Goal: Information Seeking & Learning: Learn about a topic

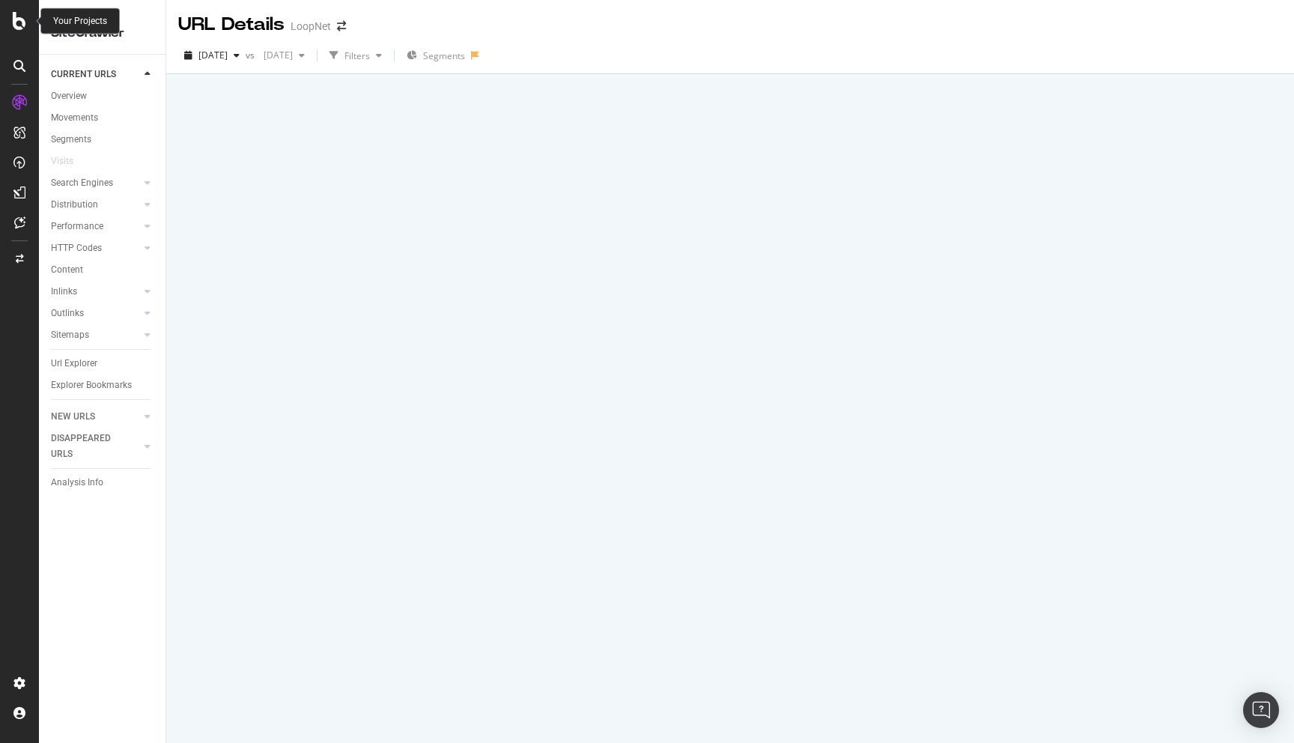
click at [13, 19] on icon at bounding box center [19, 21] width 13 height 18
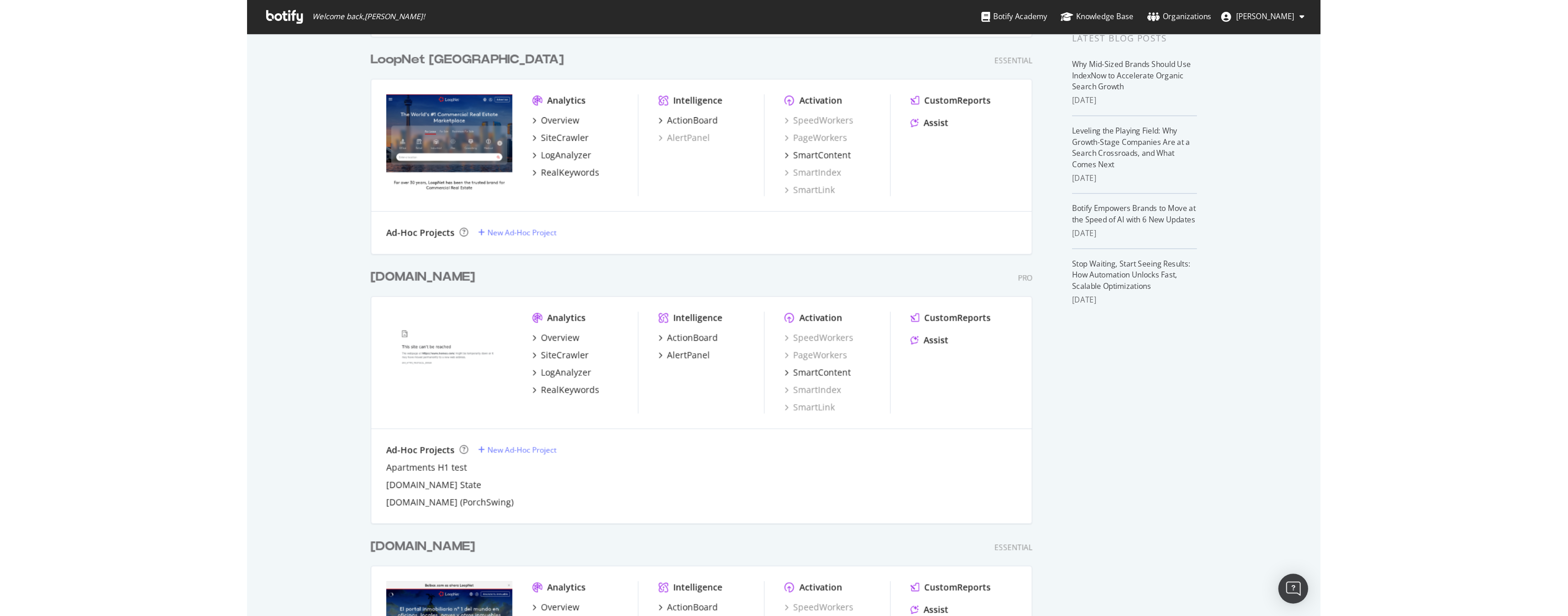
scroll to position [251, 0]
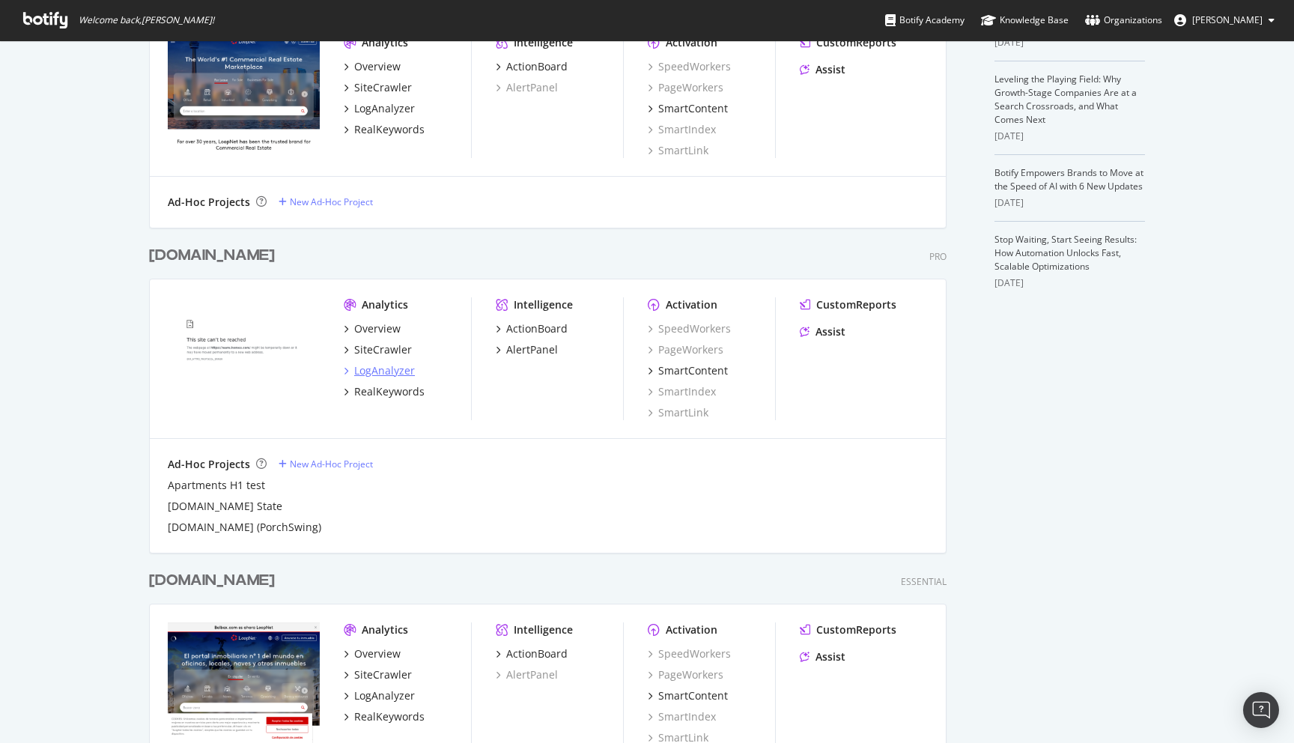
click at [378, 365] on div "LogAnalyzer" at bounding box center [384, 370] width 61 height 15
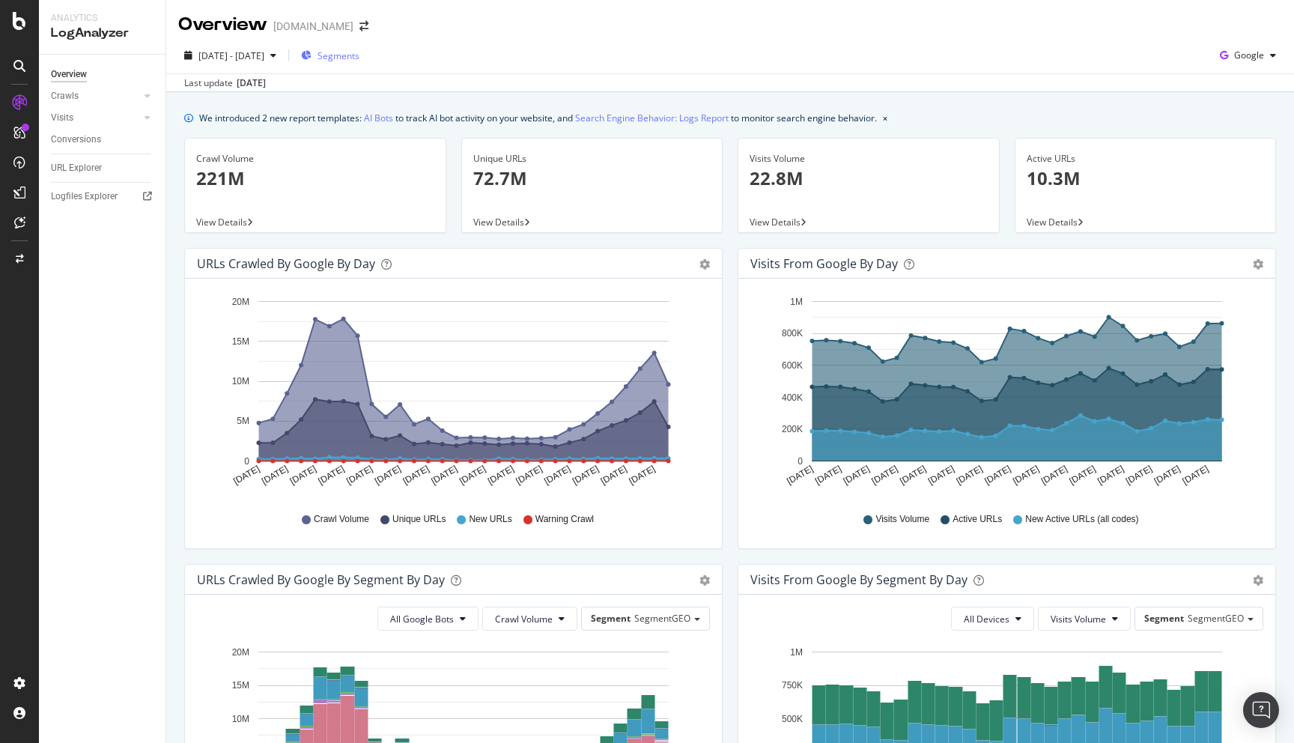
click at [359, 52] on span "Segments" at bounding box center [339, 55] width 42 height 13
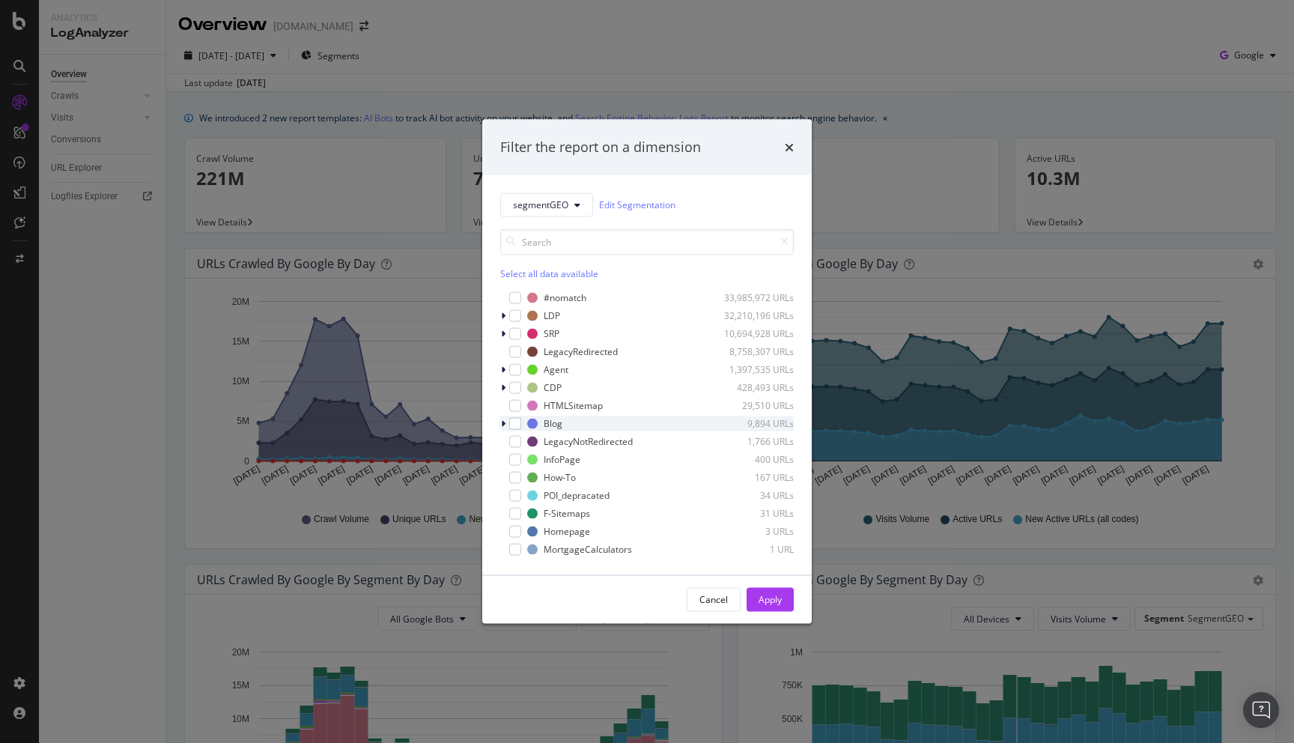
click at [505, 423] on icon "modal" at bounding box center [503, 423] width 4 height 9
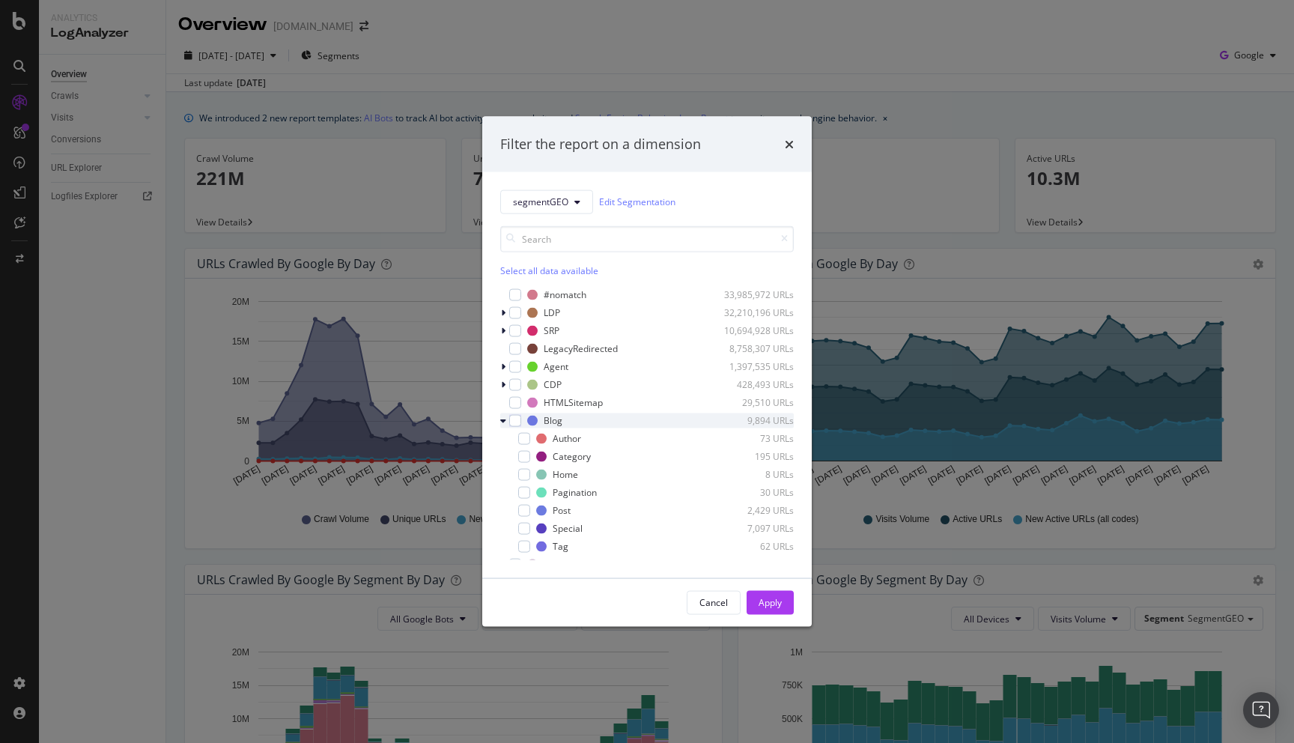
click at [505, 423] on icon "modal" at bounding box center [503, 420] width 6 height 9
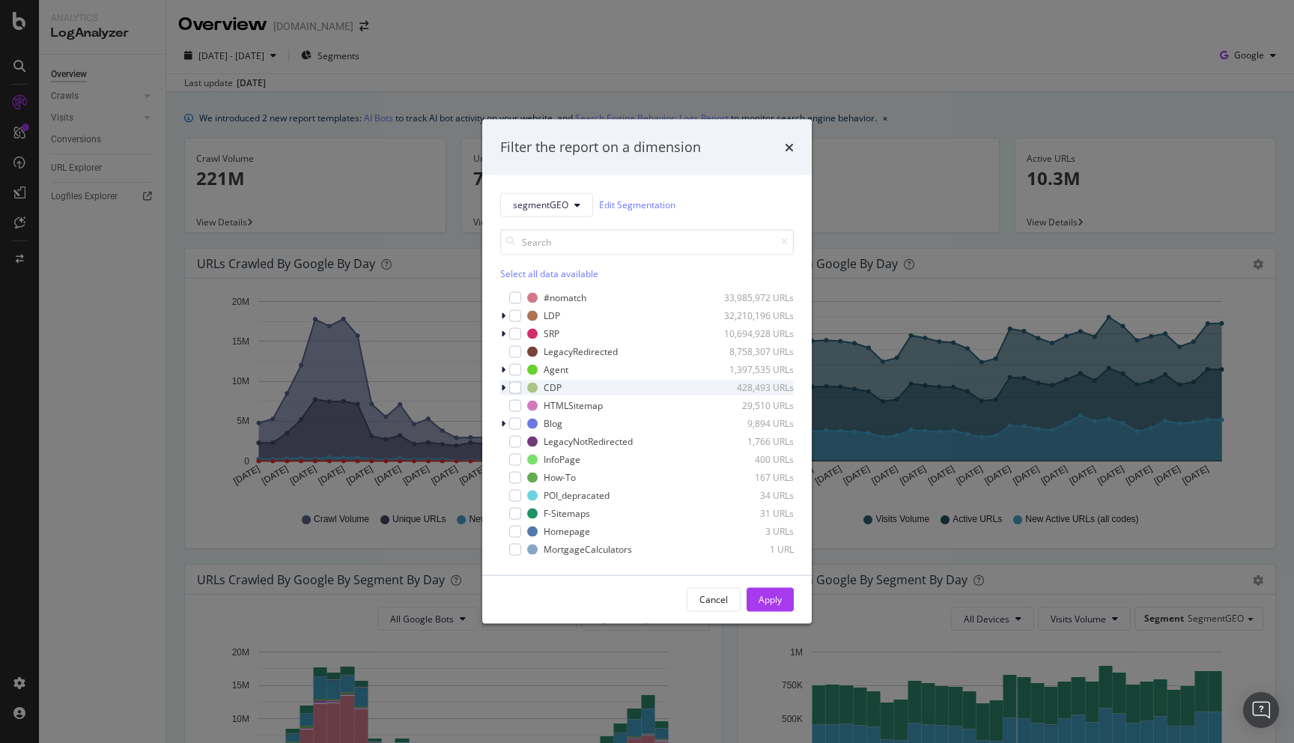
click at [504, 389] on icon "modal" at bounding box center [503, 387] width 4 height 9
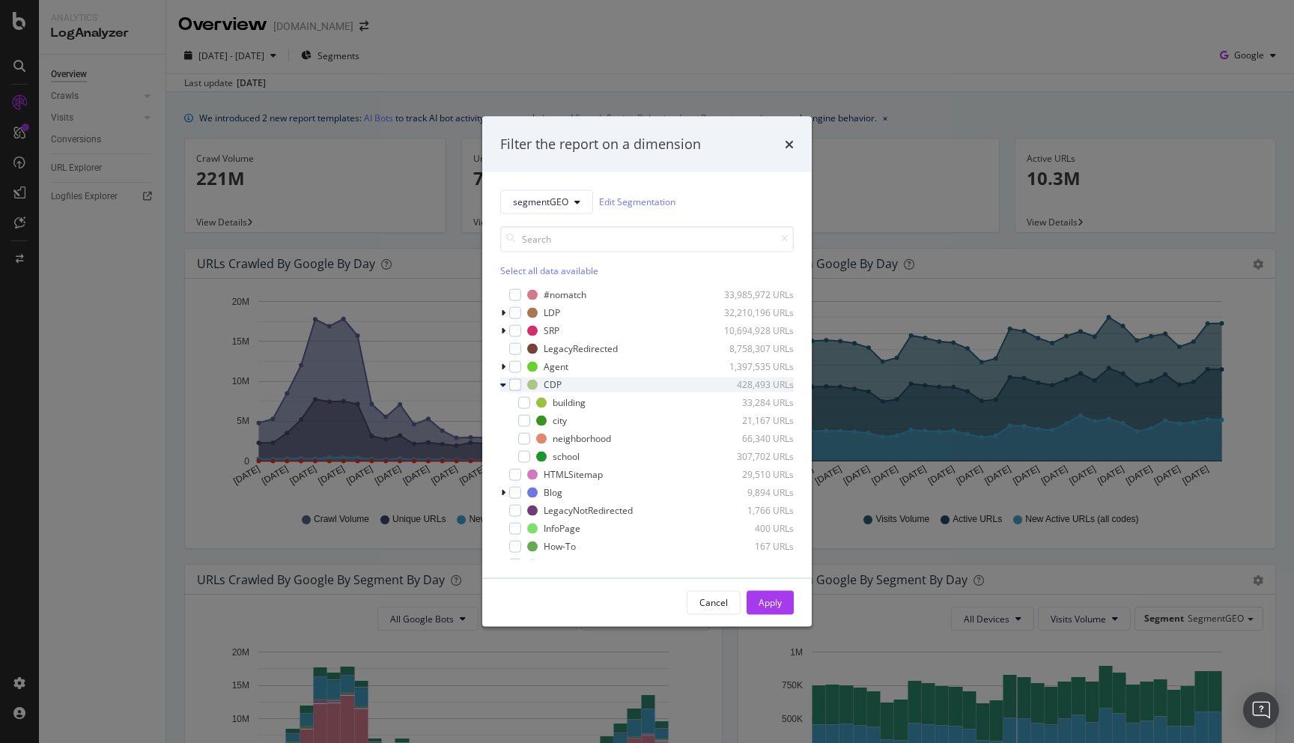
click at [504, 383] on icon "modal" at bounding box center [503, 384] width 6 height 9
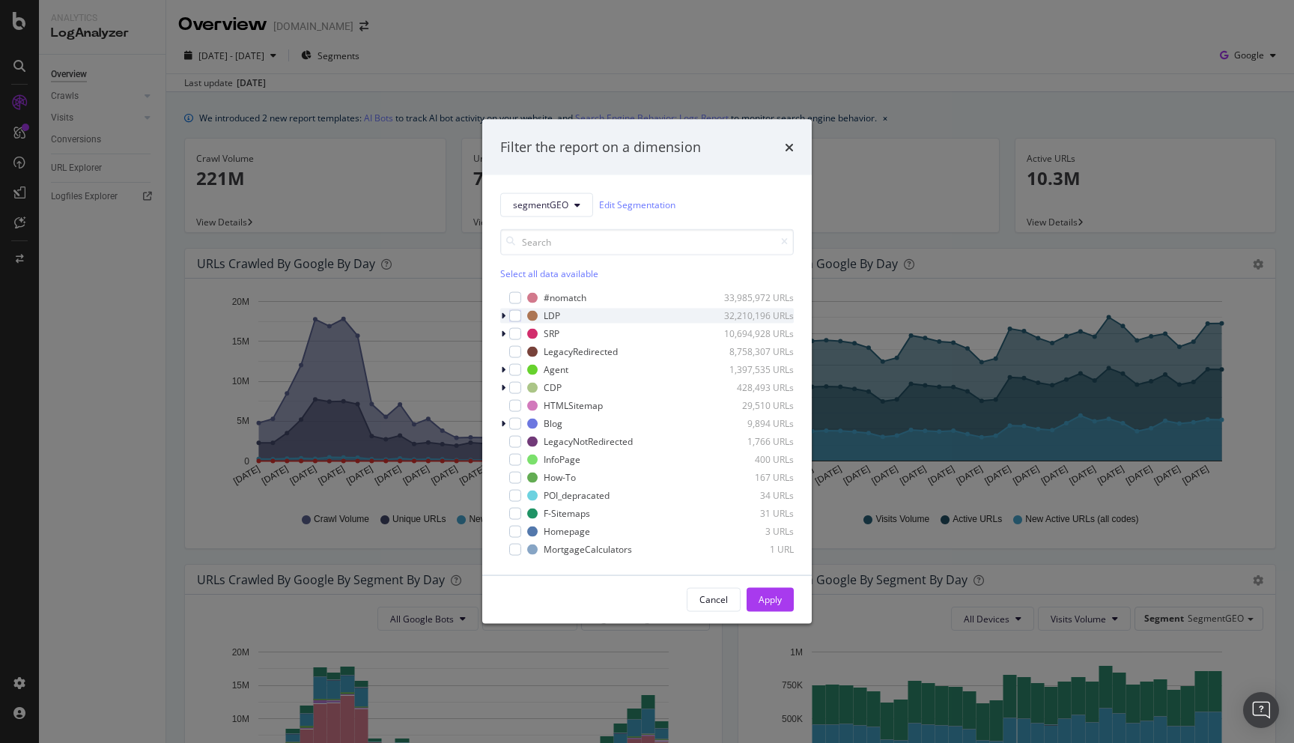
click at [505, 313] on icon "modal" at bounding box center [503, 315] width 4 height 9
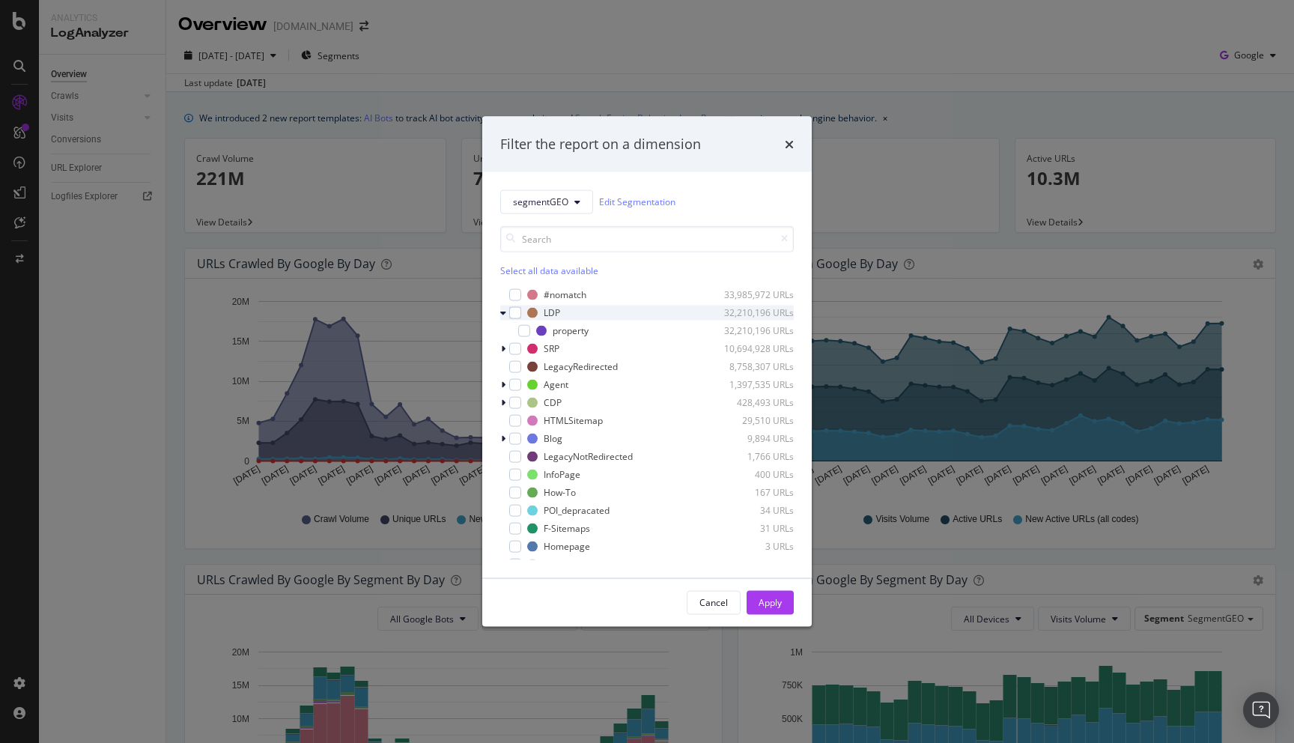
click at [505, 313] on icon "modal" at bounding box center [503, 312] width 6 height 9
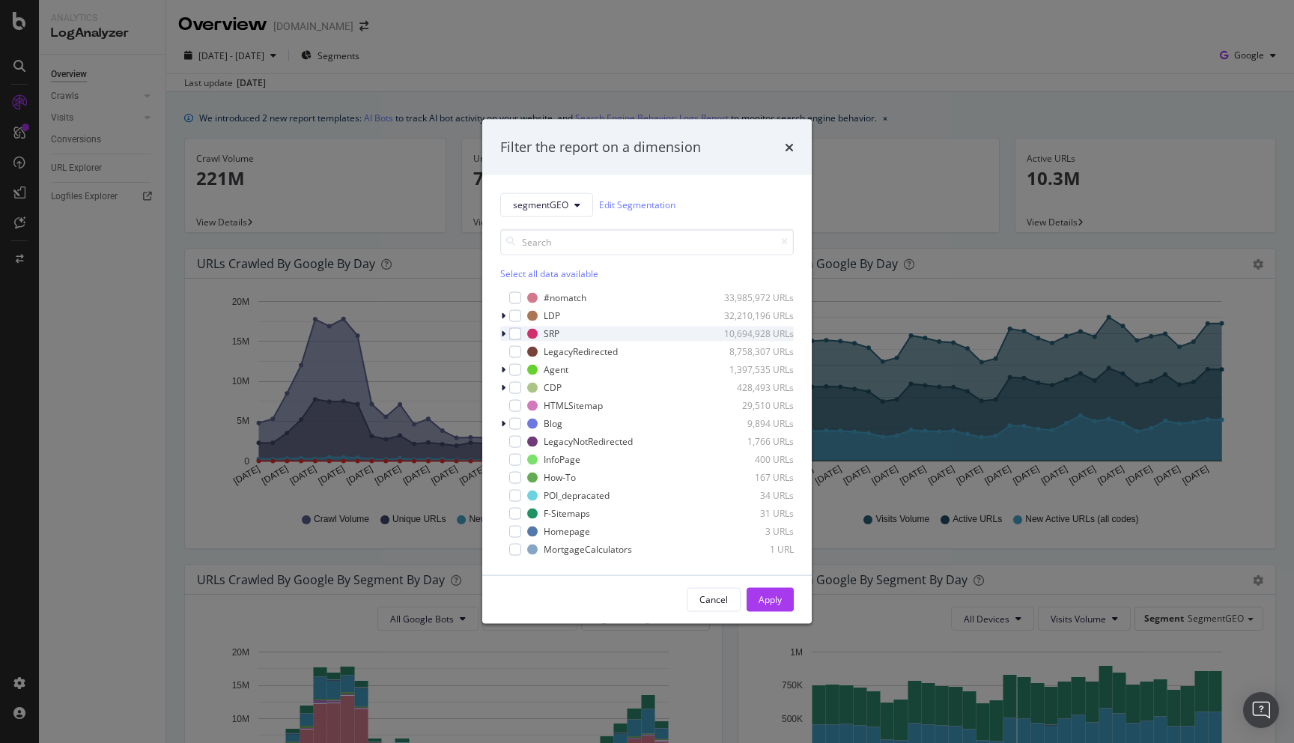
click at [504, 330] on icon "modal" at bounding box center [503, 333] width 4 height 9
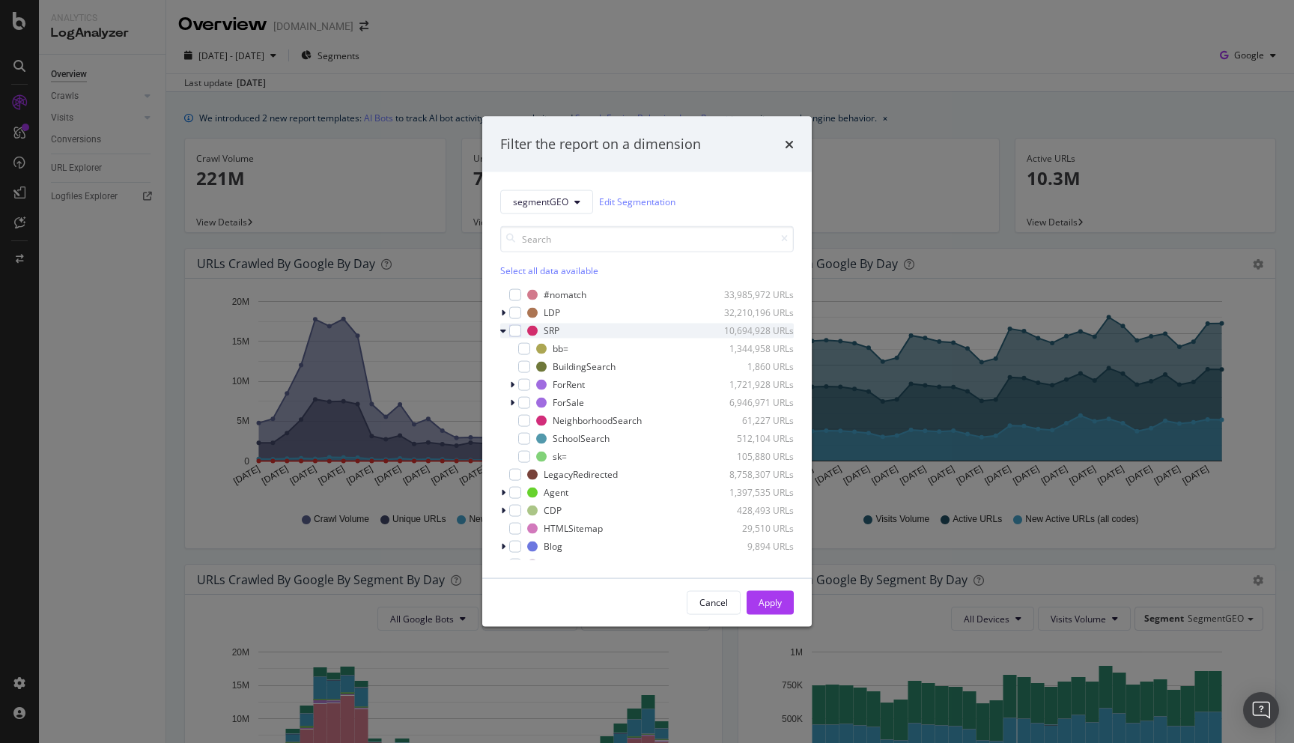
click at [500, 331] on div "modal" at bounding box center [504, 330] width 9 height 15
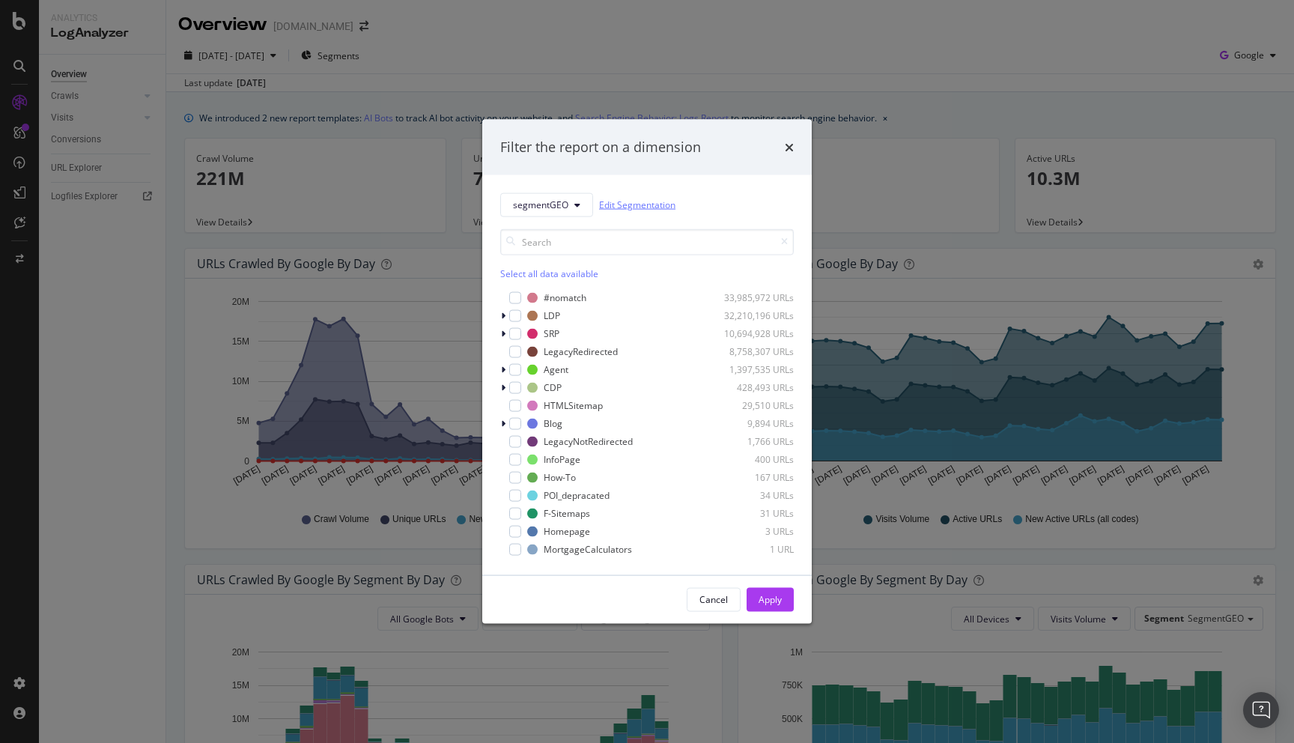
click at [639, 207] on link "Edit Segmentation" at bounding box center [637, 205] width 76 height 16
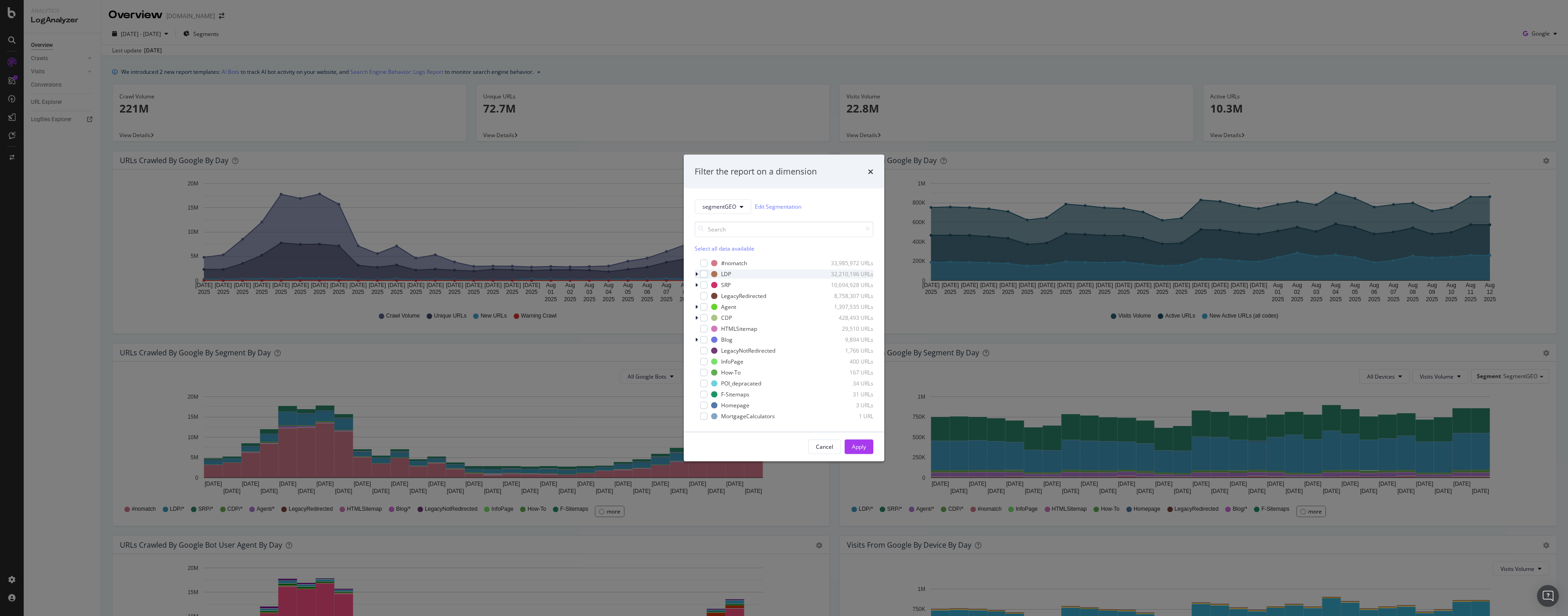
click at [698, 275] on icon "modal" at bounding box center [696, 274] width 2 height 5
click at [699, 272] on div "modal" at bounding box center [697, 272] width 5 height 9
click at [698, 287] on div "modal" at bounding box center [697, 285] width 5 height 9
click at [704, 327] on div "modal" at bounding box center [702, 326] width 5 height 9
click at [696, 273] on icon "modal" at bounding box center [696, 272] width 2 height 5
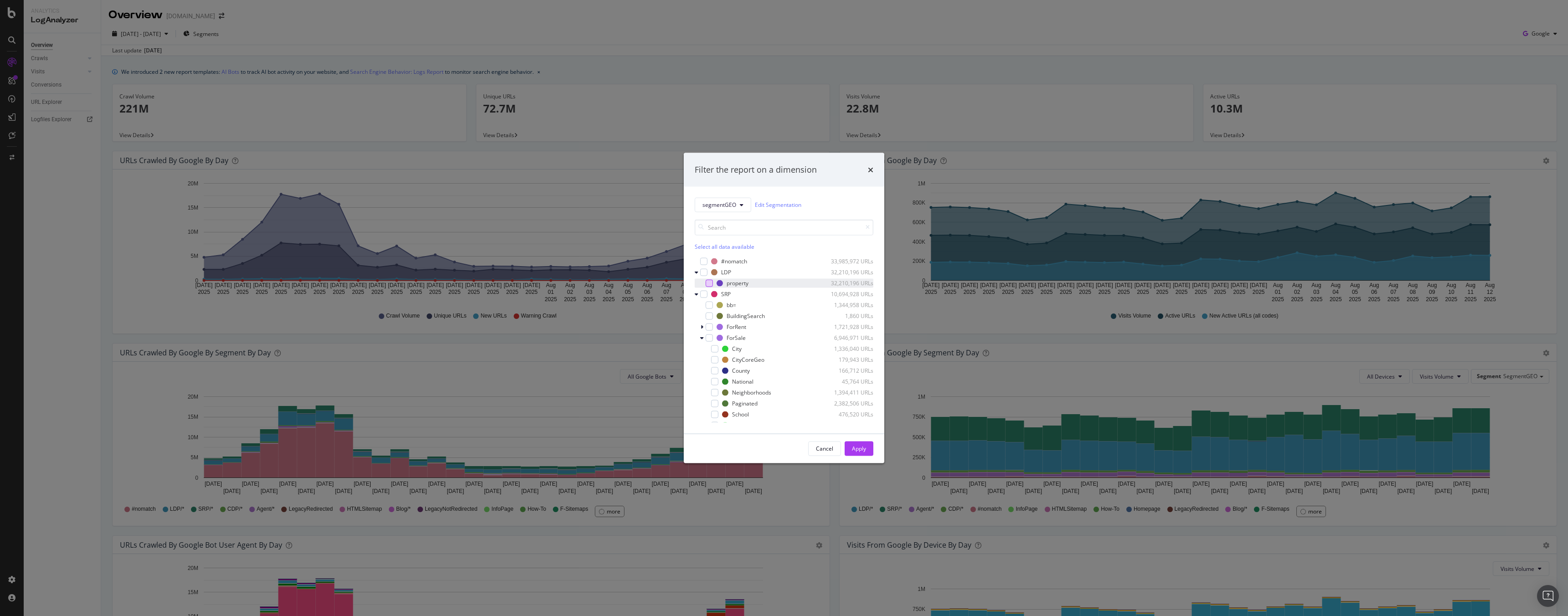
click at [707, 282] on div "modal" at bounding box center [709, 283] width 7 height 7
click at [736, 282] on div "property" at bounding box center [738, 283] width 22 height 8
click at [787, 451] on div "Apply" at bounding box center [859, 449] width 14 height 8
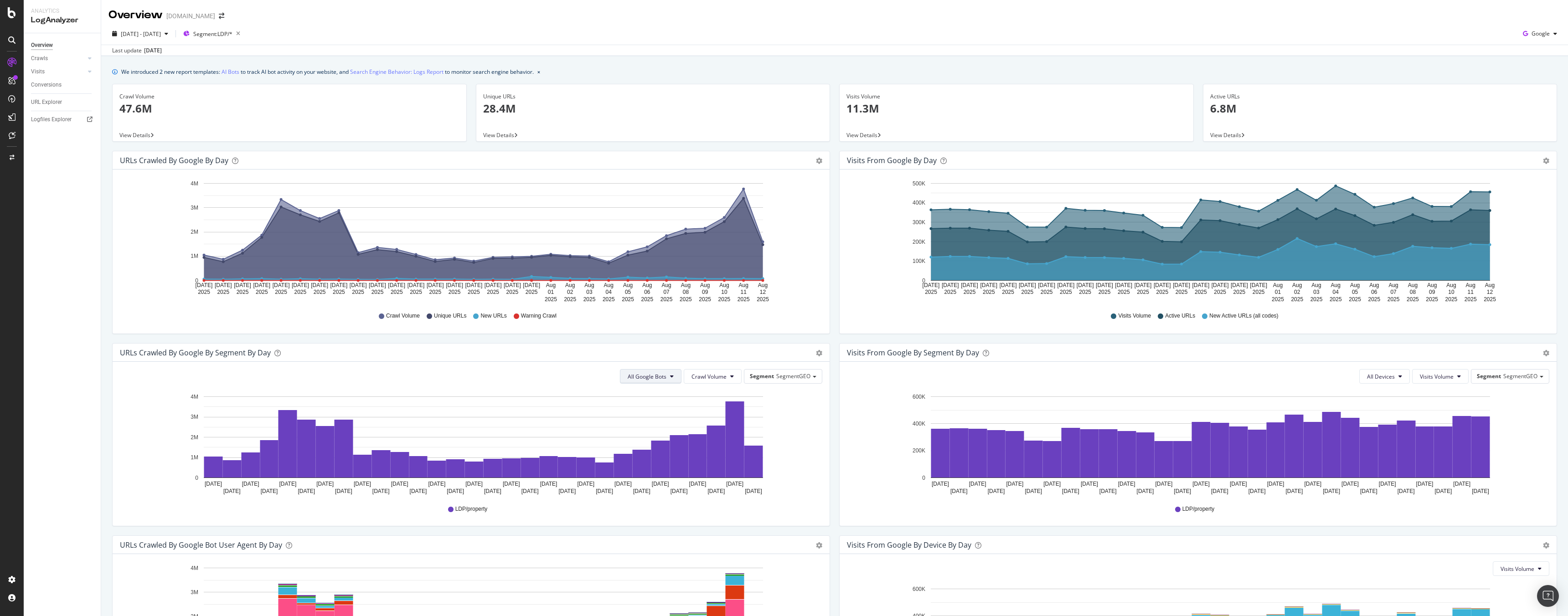
click at [654, 373] on span "All Google Bots" at bounding box center [647, 377] width 39 height 8
click at [683, 326] on div "Crawl Volume Unique URLs New URLs Warning Crawl" at bounding box center [471, 316] width 693 height 21
click at [457, 318] on span "Unique URLs" at bounding box center [450, 316] width 32 height 8
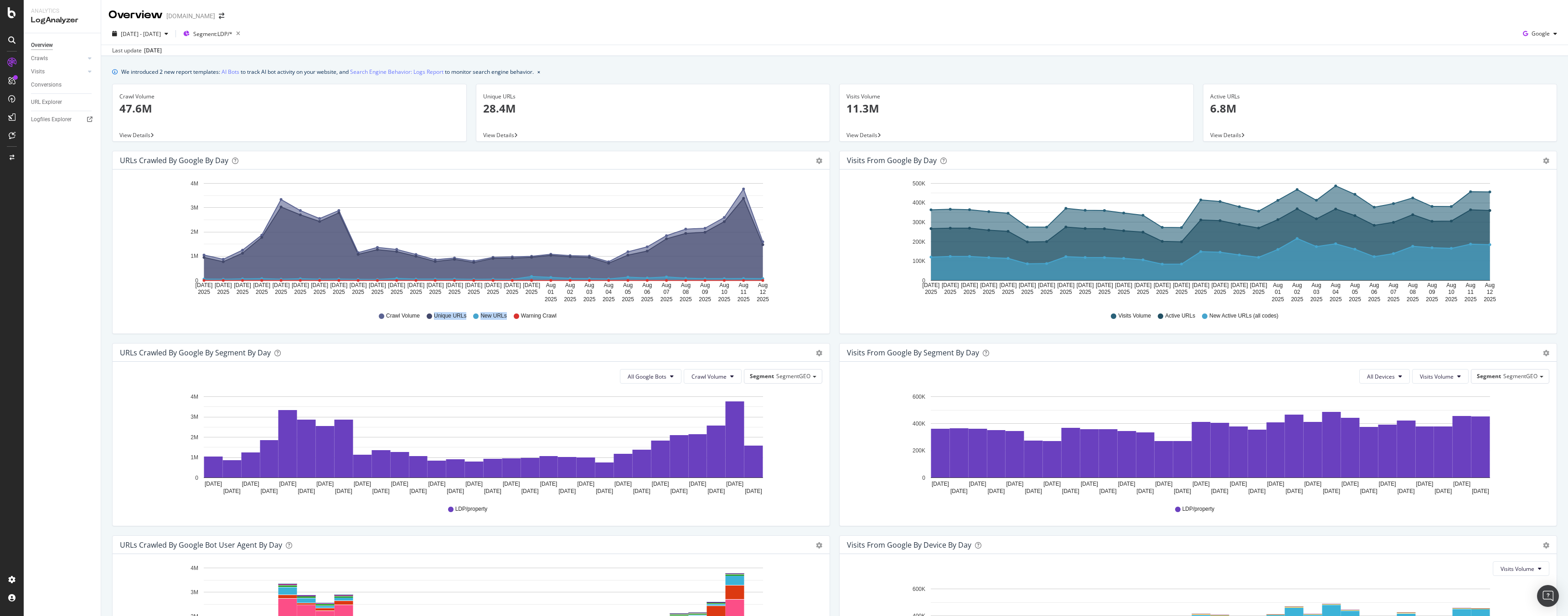
drag, startPoint x: 505, startPoint y: 315, endPoint x: 433, endPoint y: 314, distance: 72.0
click at [433, 314] on div "Crawl Volume Unique URLs New URLs Warning Crawl" at bounding box center [471, 316] width 693 height 21
click at [486, 322] on div "Crawl Volume Unique URLs New URLs Warning Crawl" at bounding box center [471, 316] width 693 height 21
click at [142, 133] on span "View Details" at bounding box center [135, 135] width 31 height 8
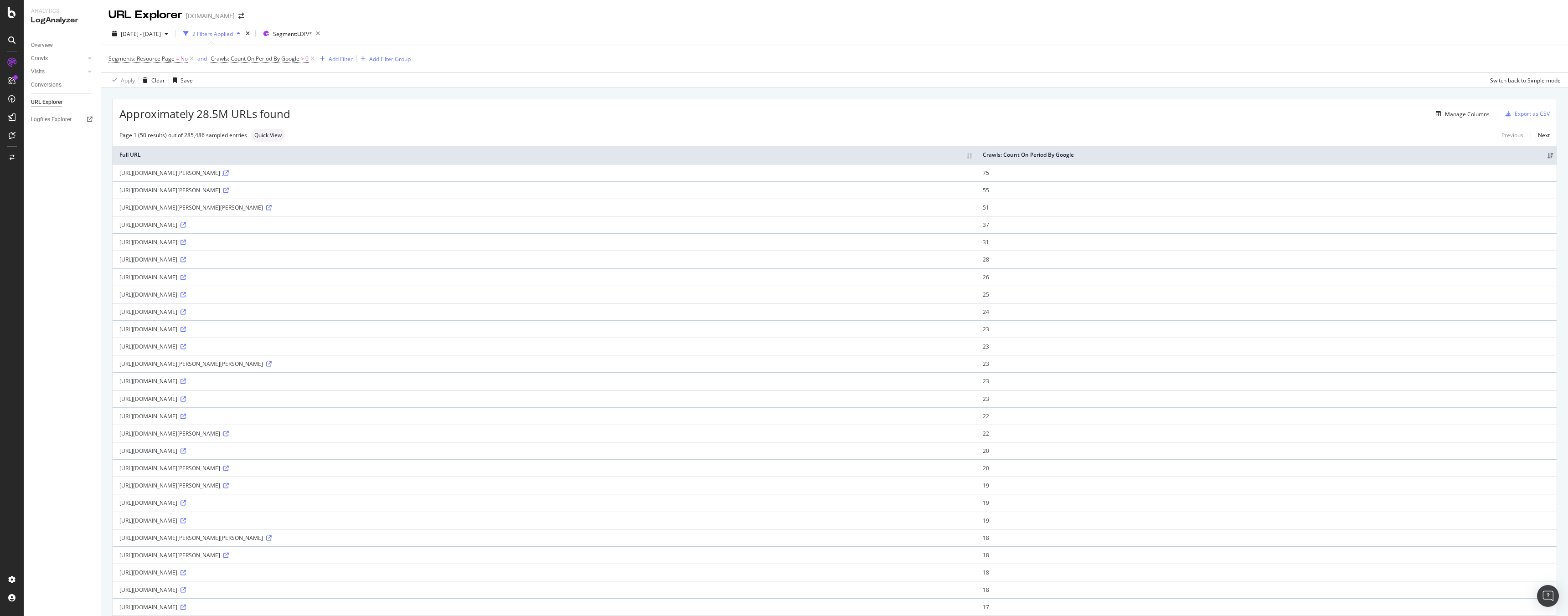
click at [229, 173] on icon at bounding box center [226, 173] width 5 height 5
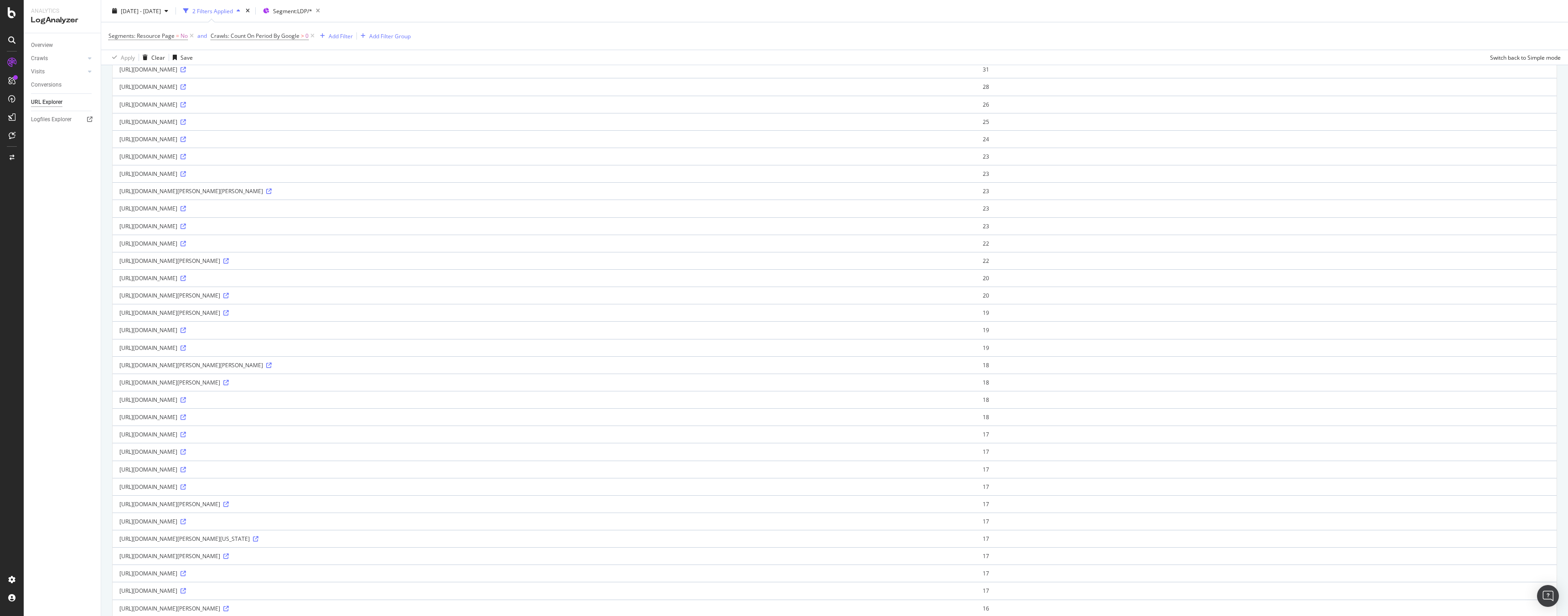
scroll to position [181, 0]
click at [186, 269] on icon at bounding box center [183, 270] width 5 height 5
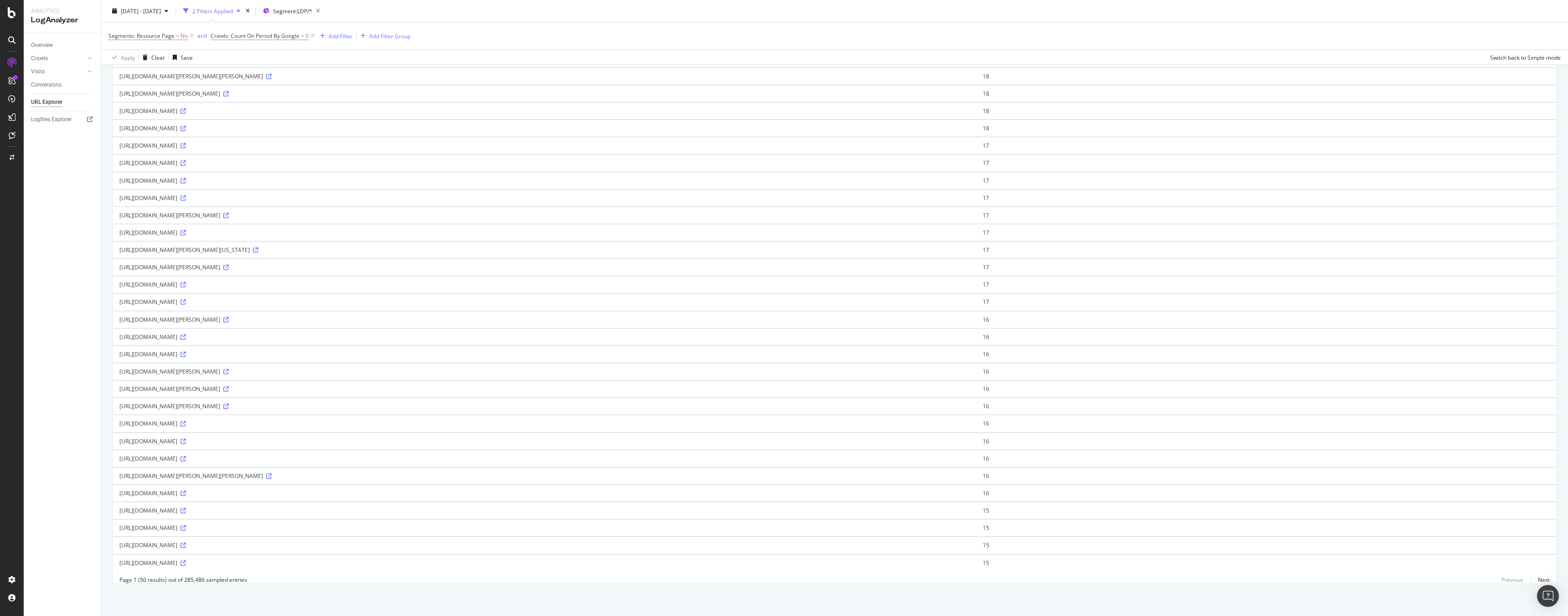
click at [186, 421] on icon at bounding box center [183, 424] width 5 height 5
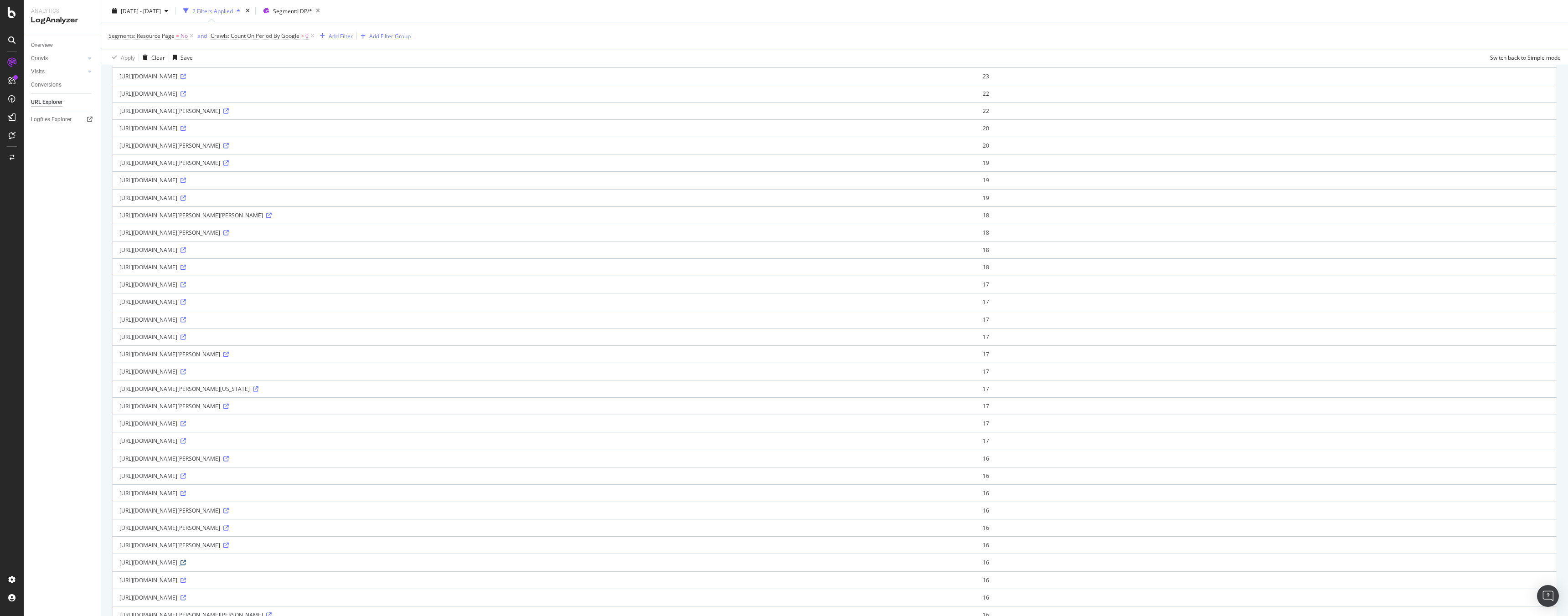
scroll to position [0, 0]
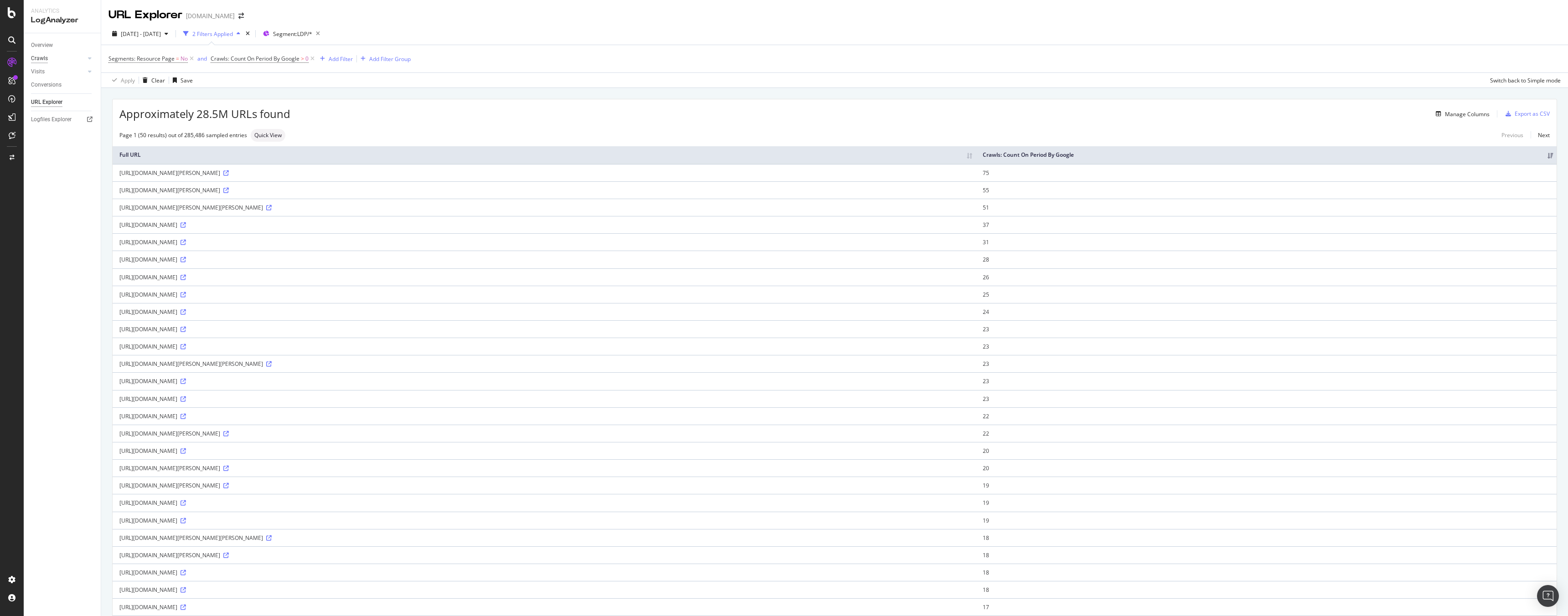
click at [45, 58] on div "Crawls" at bounding box center [40, 58] width 17 height 10
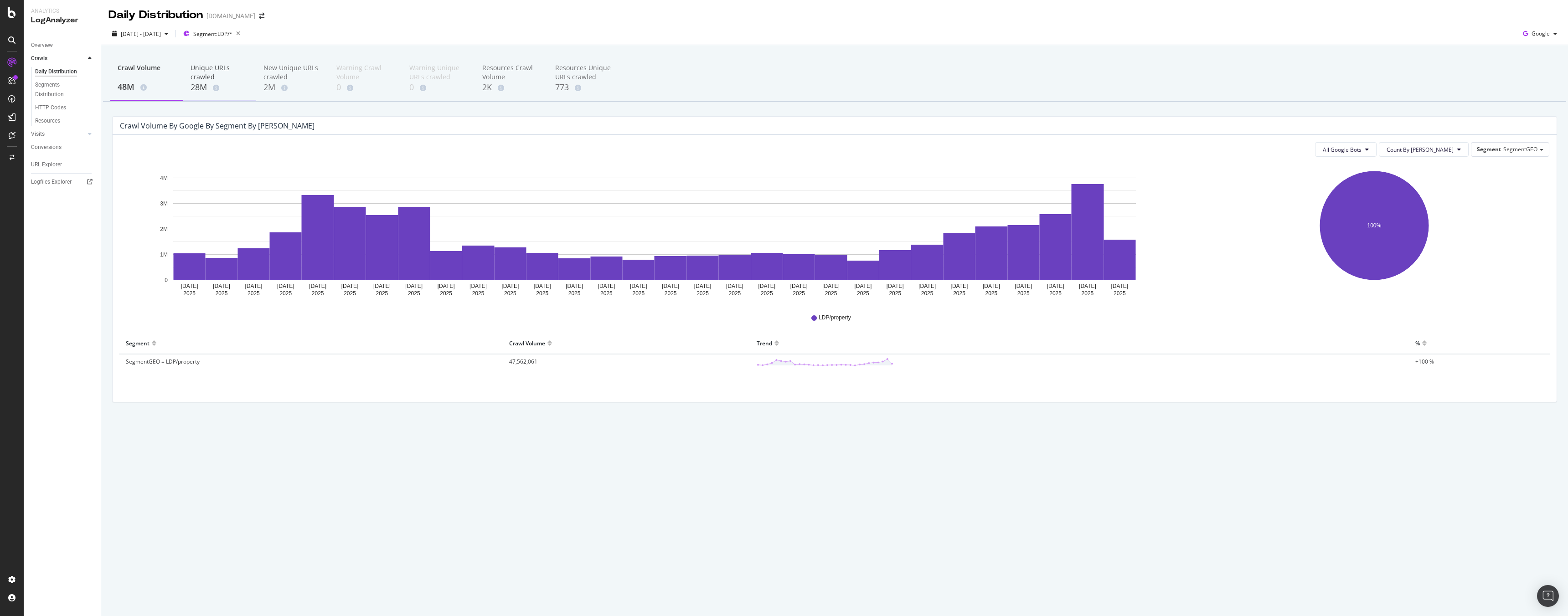
click at [194, 75] on div "Unique URLs crawled" at bounding box center [220, 72] width 58 height 18
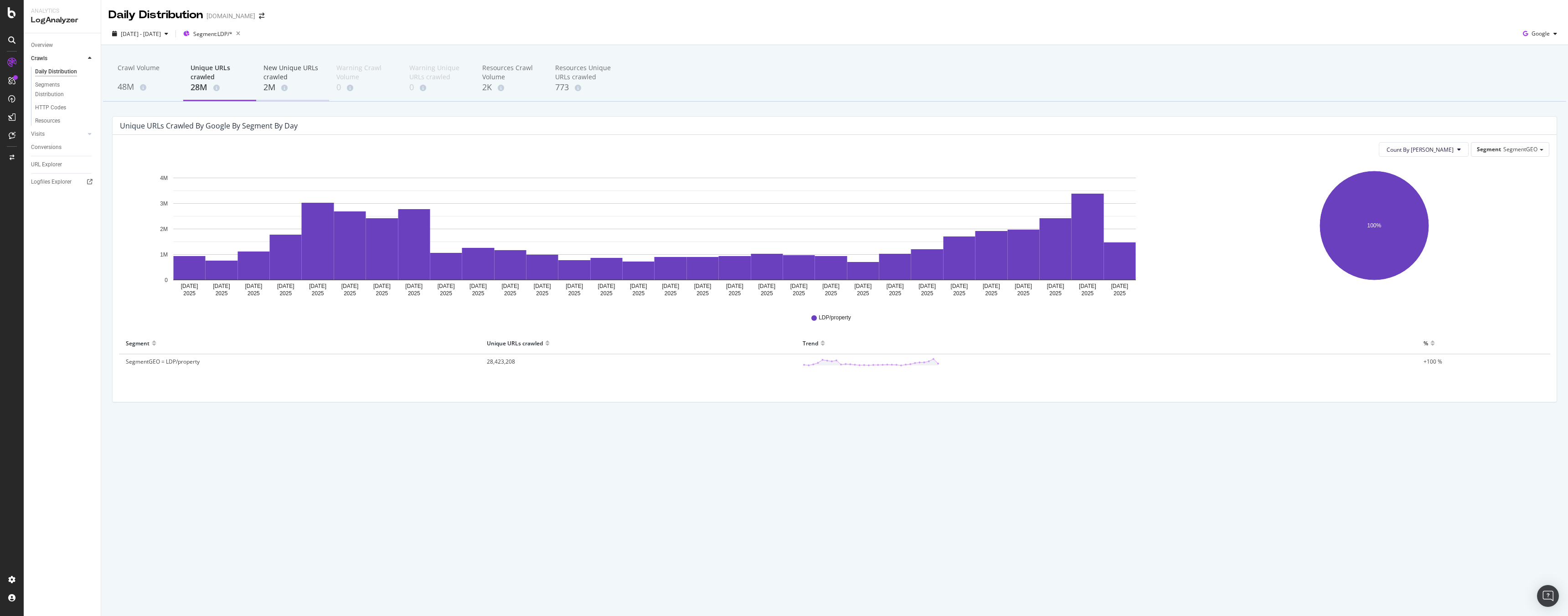
click at [268, 88] on div "2M" at bounding box center [293, 87] width 58 height 12
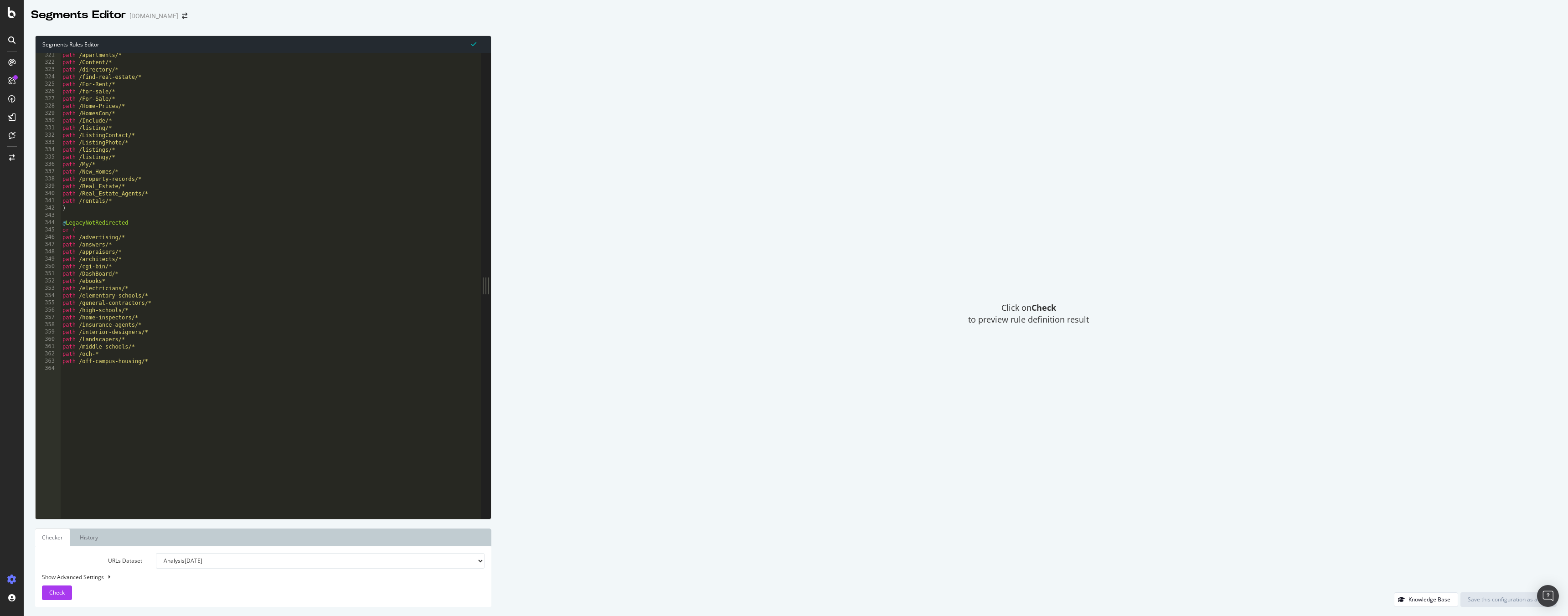
scroll to position [2335, 0]
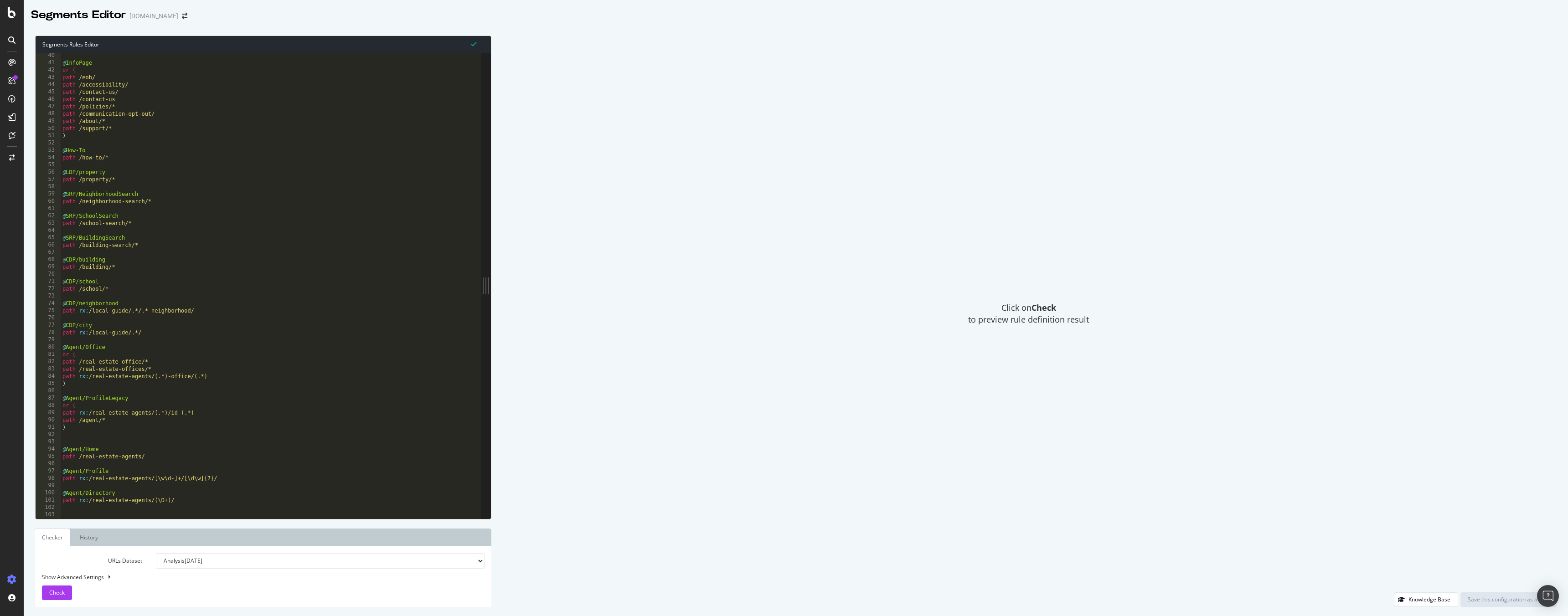
scroll to position [205, 0]
